Goal: Information Seeking & Learning: Learn about a topic

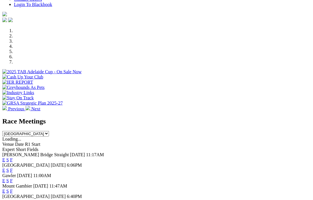
scroll to position [155, 0]
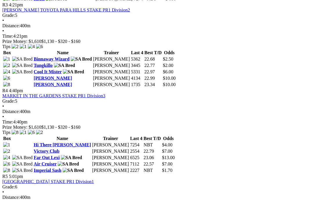
scroll to position [452, 0]
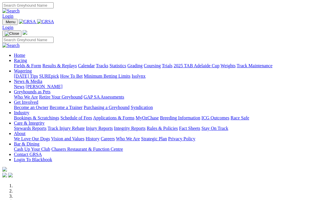
scroll to position [179, 0]
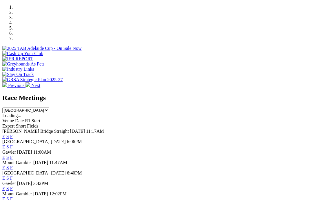
click at [13, 155] on link "F" at bounding box center [11, 157] width 3 height 5
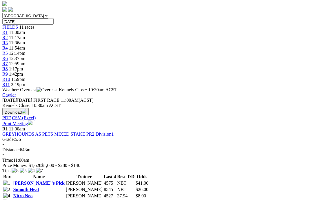
scroll to position [176, 0]
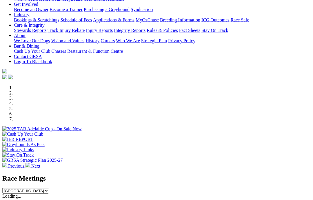
scroll to position [98, 0]
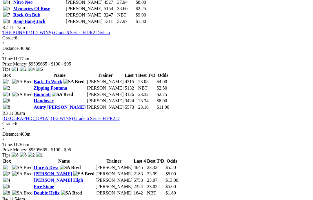
scroll to position [369, 1]
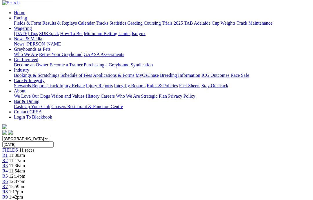
scroll to position [0, 1]
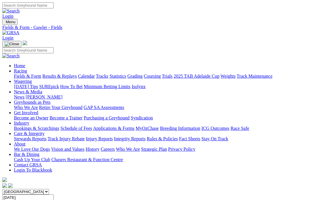
click at [42, 89] on link "News & Media" at bounding box center [28, 91] width 28 height 5
click at [24, 95] on link "News" at bounding box center [19, 97] width 10 height 5
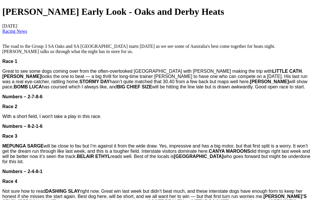
scroll to position [186, 0]
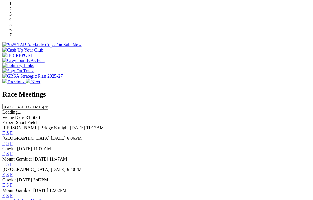
scroll to position [182, 0]
click at [13, 172] on link "F" at bounding box center [11, 174] width 3 height 5
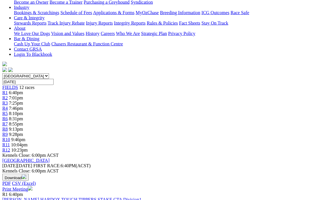
scroll to position [110, 0]
